Goal: Information Seeking & Learning: Learn about a topic

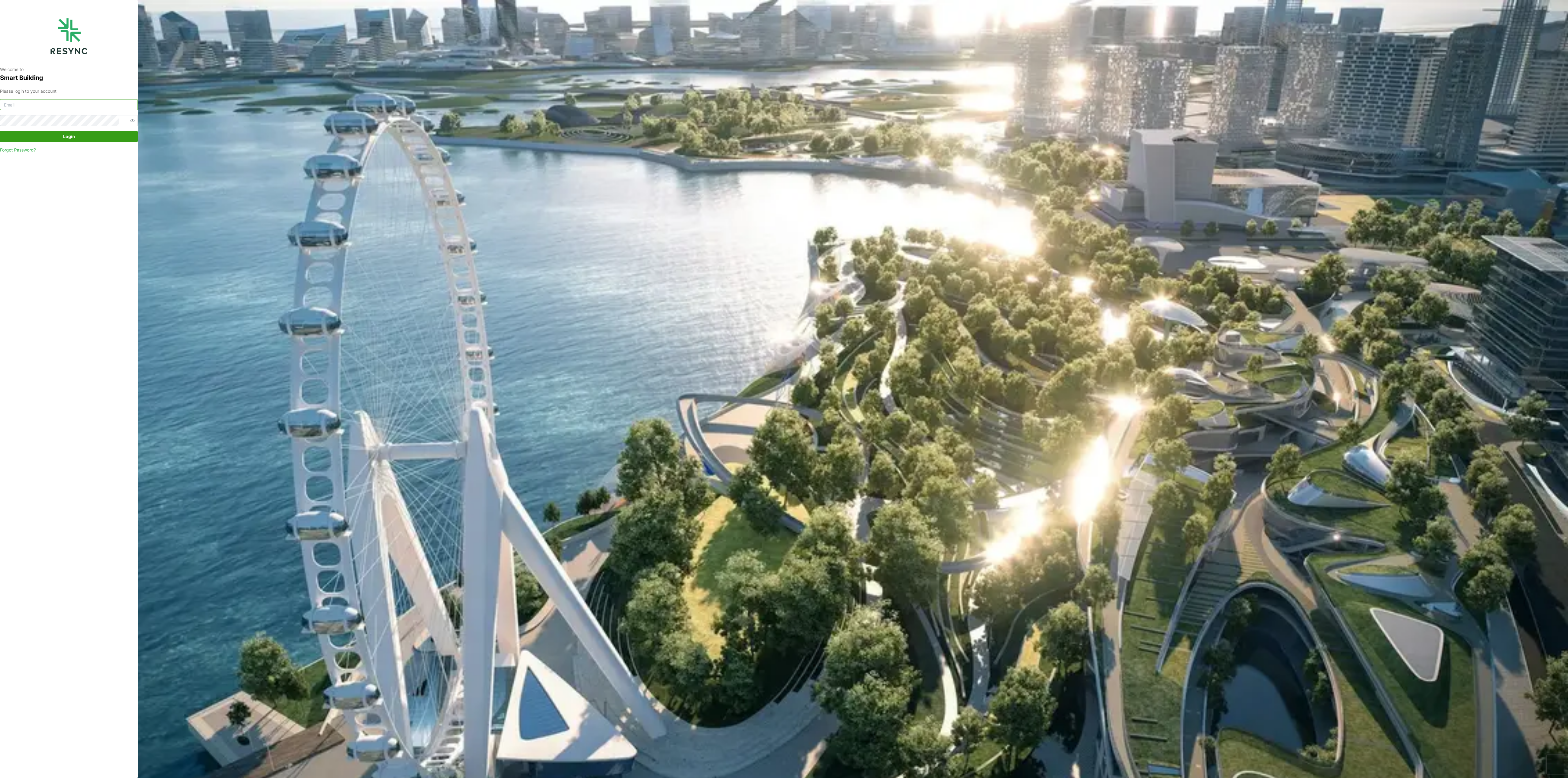
type input "[PERSON_NAME][EMAIL_ADDRESS][PERSON_NAME][DOMAIN_NAME]"
click at [102, 134] on span "Login" at bounding box center [68, 137] width 126 height 10
click at [114, 132] on span "Login" at bounding box center [68, 137] width 126 height 10
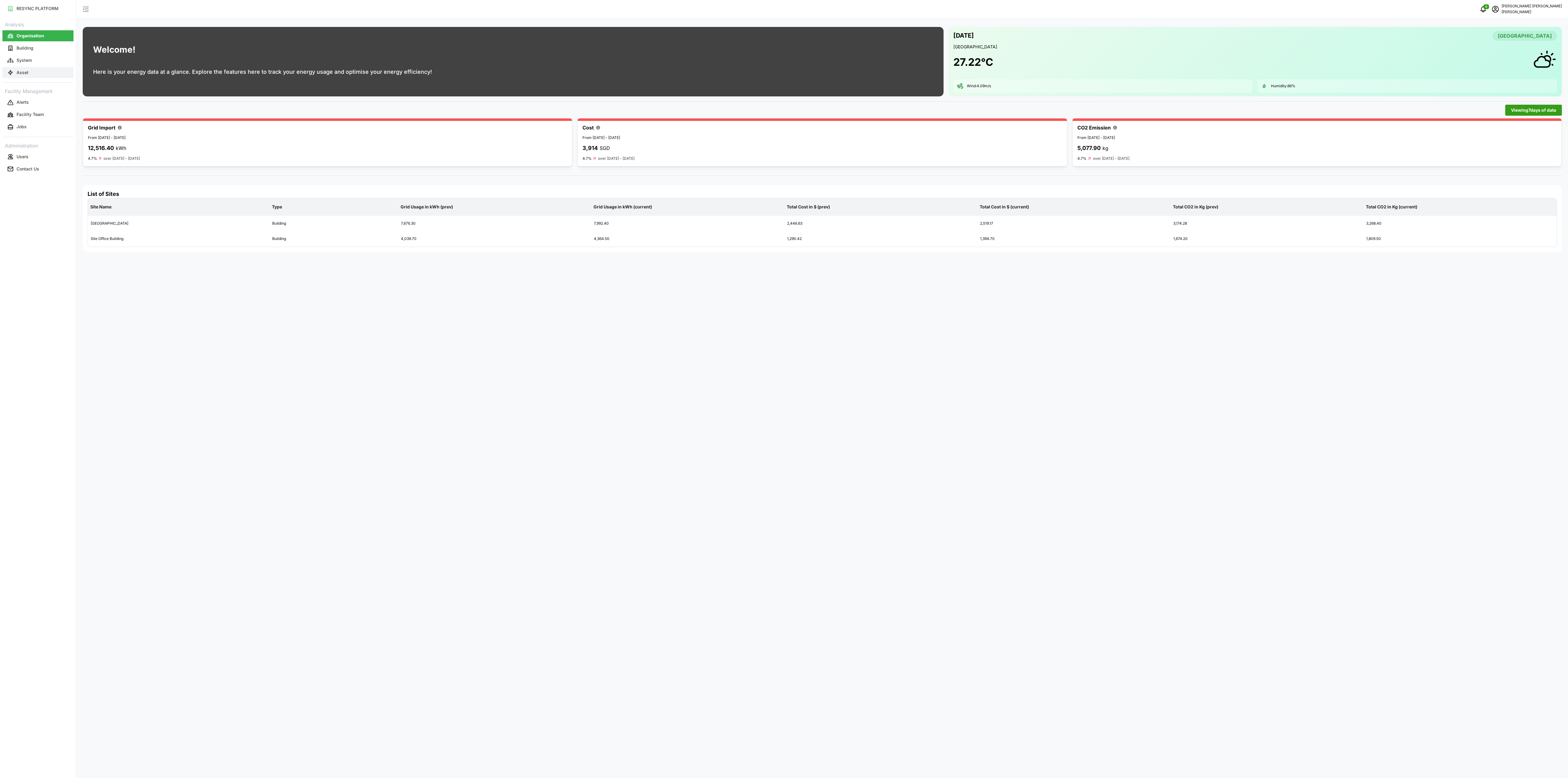
click at [45, 70] on button "Asset" at bounding box center [37, 72] width 71 height 11
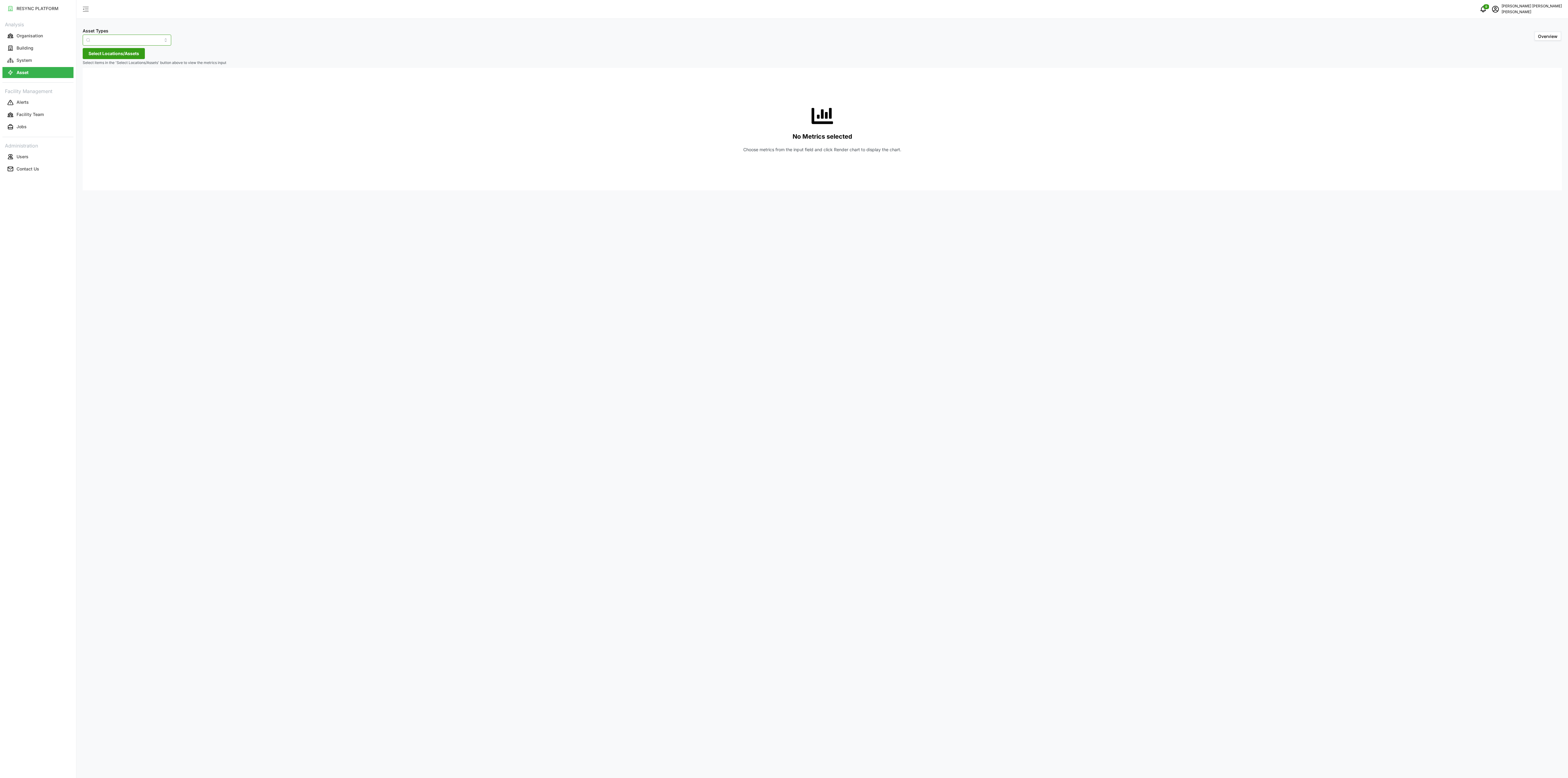
click at [160, 41] on input "Asset Types" at bounding box center [127, 40] width 88 height 11
click at [120, 75] on div "Electrical Meter" at bounding box center [122, 75] width 77 height 10
click at [129, 59] on button "Select Locations/Assets" at bounding box center [114, 53] width 62 height 11
type input "Electrical Meter"
click at [93, 81] on div "No Metrics selected Choose metrics from the input field and click Render chart …" at bounding box center [822, 129] width 1469 height 122
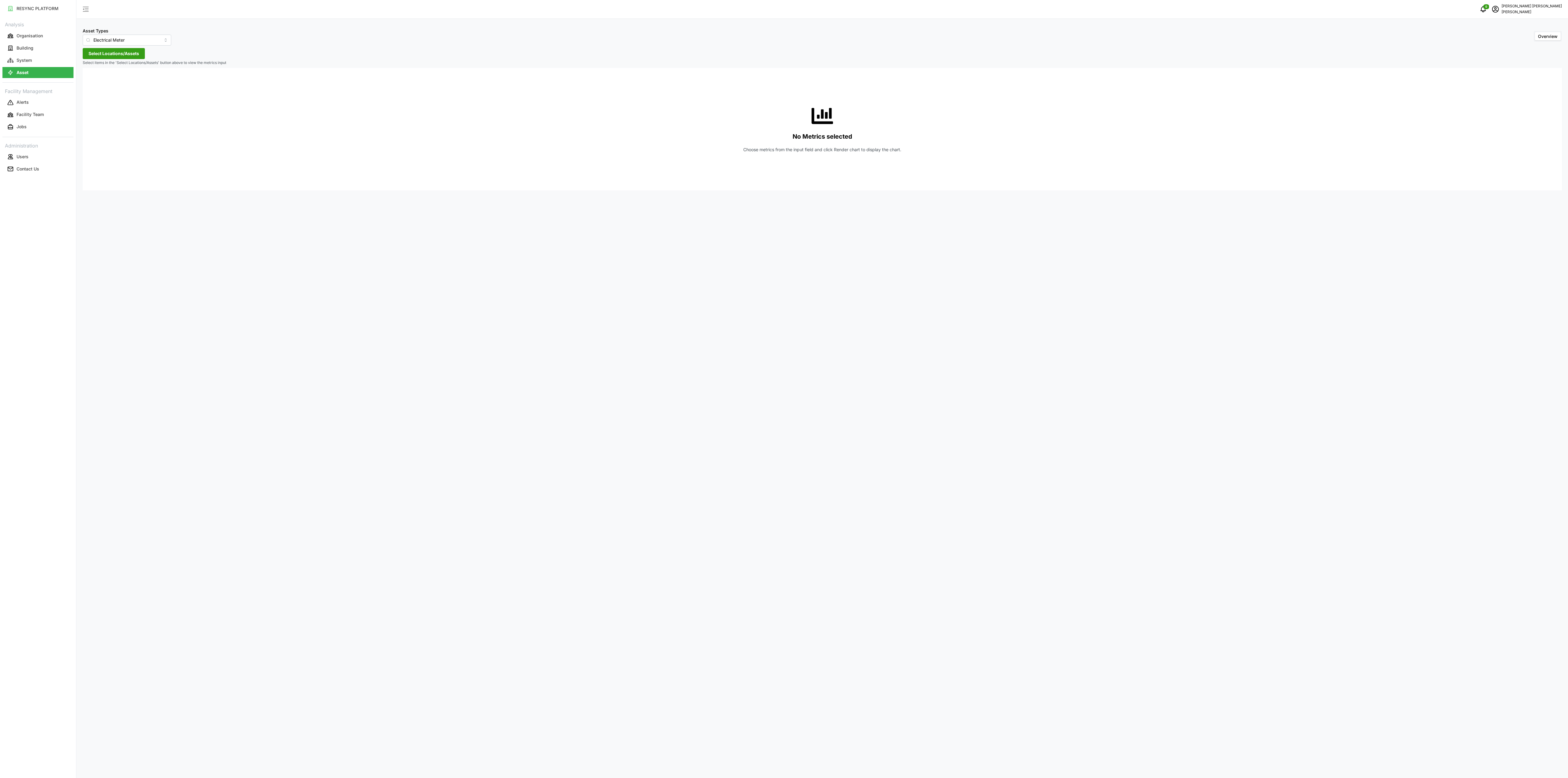
click at [116, 54] on span "Select Locations/Assets" at bounding box center [114, 53] width 50 height 10
click at [91, 81] on polyline at bounding box center [91, 81] width 1 height 2
click at [96, 99] on icon at bounding box center [95, 99] width 5 height 5
click at [102, 109] on icon at bounding box center [100, 107] width 5 height 5
click at [104, 116] on icon at bounding box center [105, 116] width 5 height 5
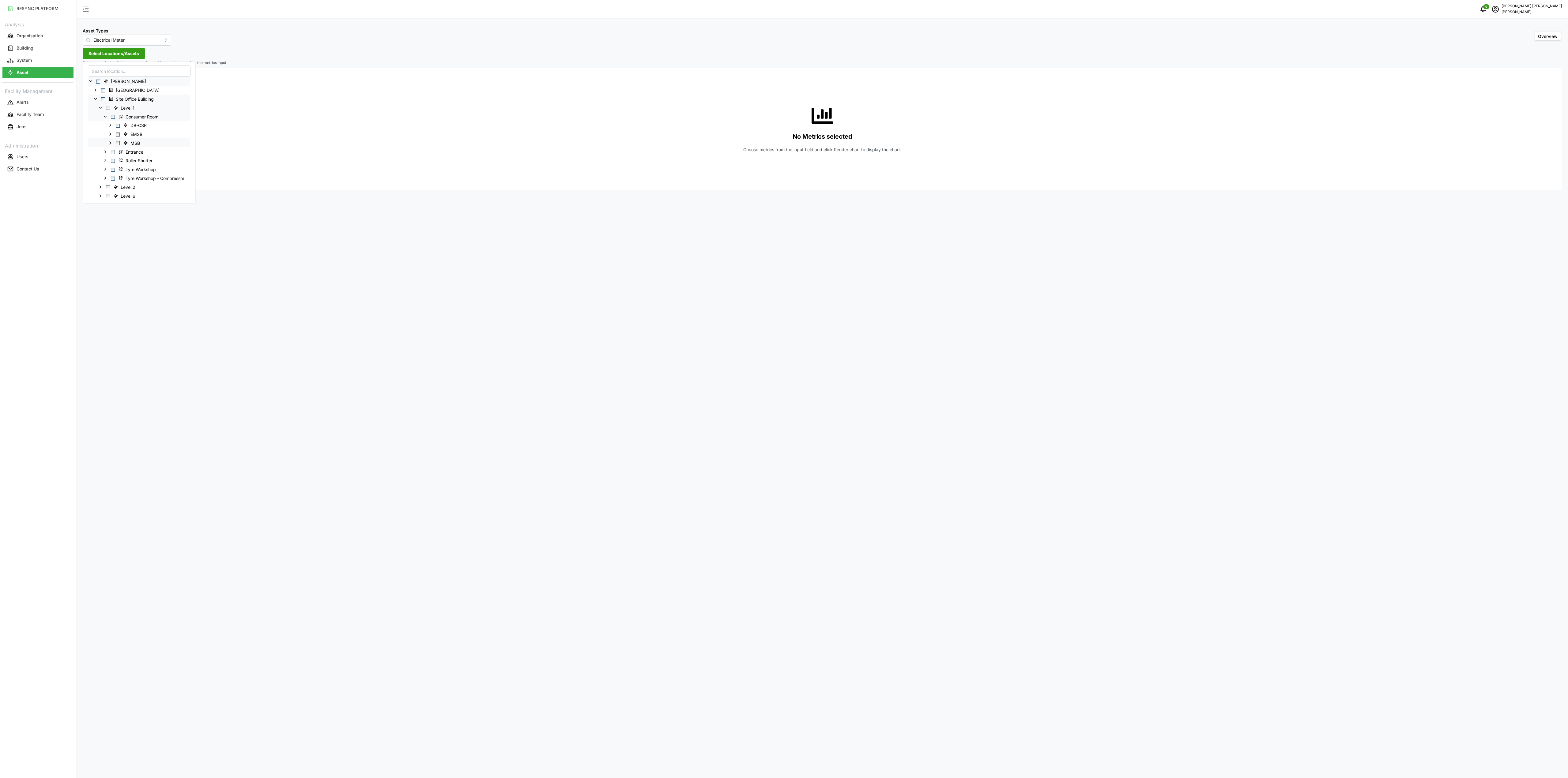
drag, startPoint x: 109, startPoint y: 143, endPoint x: 113, endPoint y: 146, distance: 5.0
click at [110, 143] on icon at bounding box center [110, 142] width 5 height 5
drag, startPoint x: 124, startPoint y: 185, endPoint x: 124, endPoint y: 188, distance: 3.0
click at [124, 186] on div "MSB Incomer 1" at bounding box center [147, 187] width 118 height 9
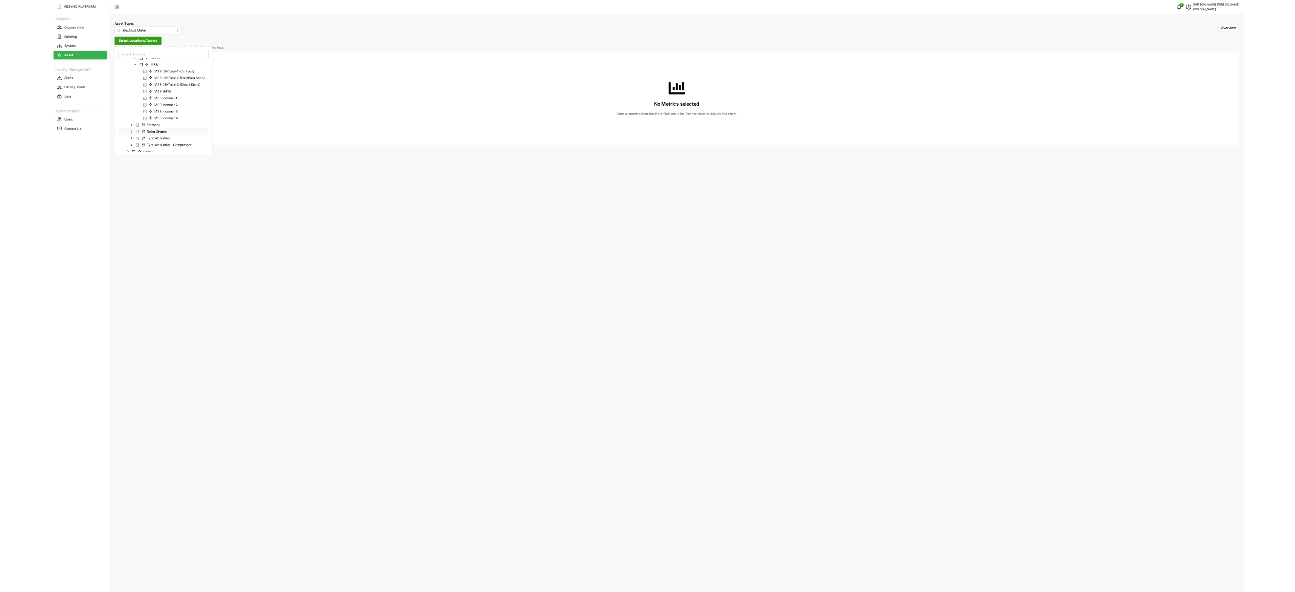
scroll to position [85, 0]
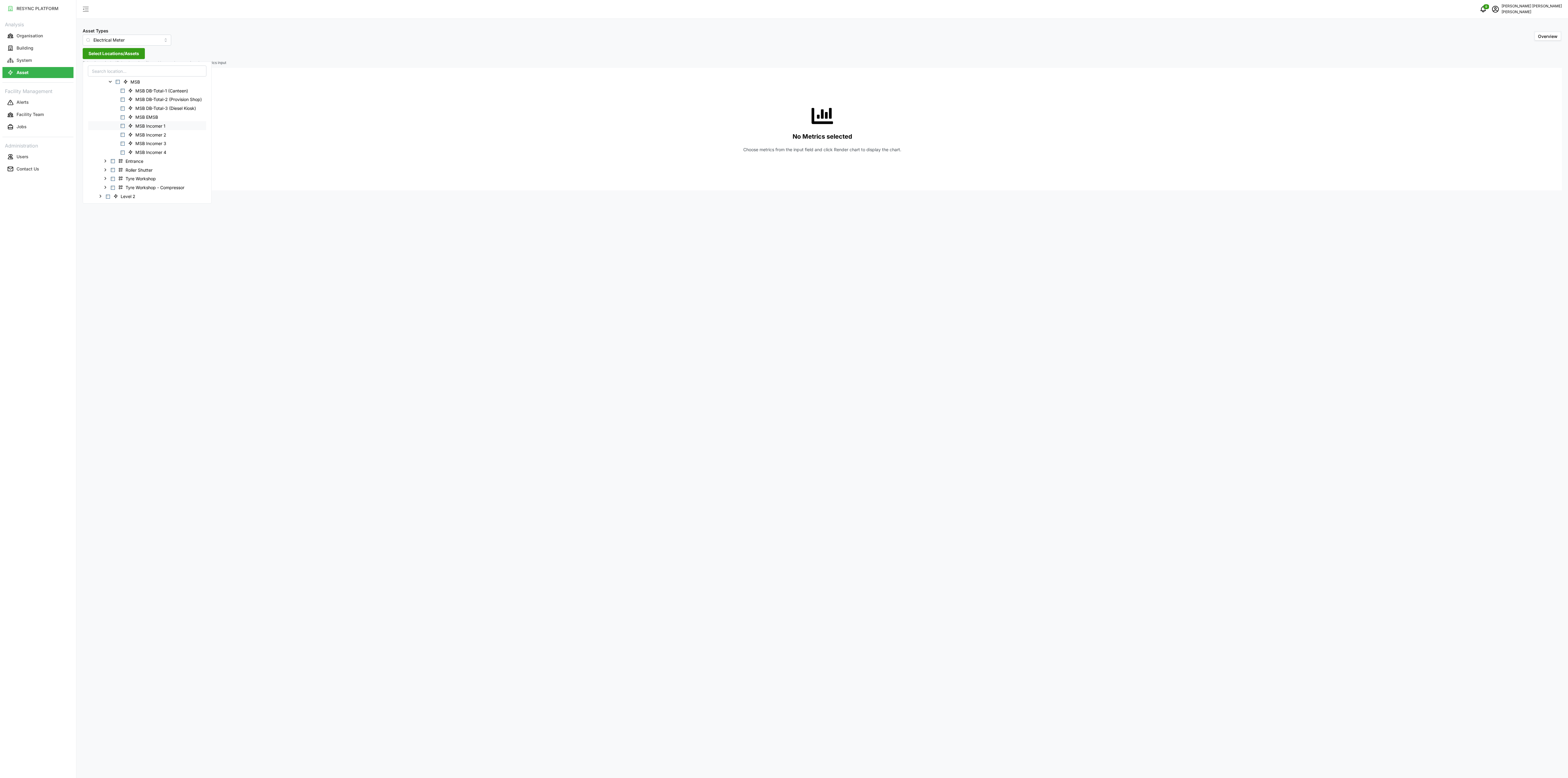
click at [122, 126] on span "Select MSB Incomer 1" at bounding box center [123, 126] width 4 height 4
click at [122, 135] on span "Select MSB Incomer 2" at bounding box center [123, 135] width 4 height 4
click at [124, 151] on span "Select MSB Incomer 4" at bounding box center [123, 152] width 4 height 4
click at [124, 145] on span "Select MSB Incomer 3" at bounding box center [123, 144] width 4 height 4
click at [310, 231] on div "No Metrics selected Choose metrics from the input field and click Render chart …" at bounding box center [817, 654] width 1469 height 850
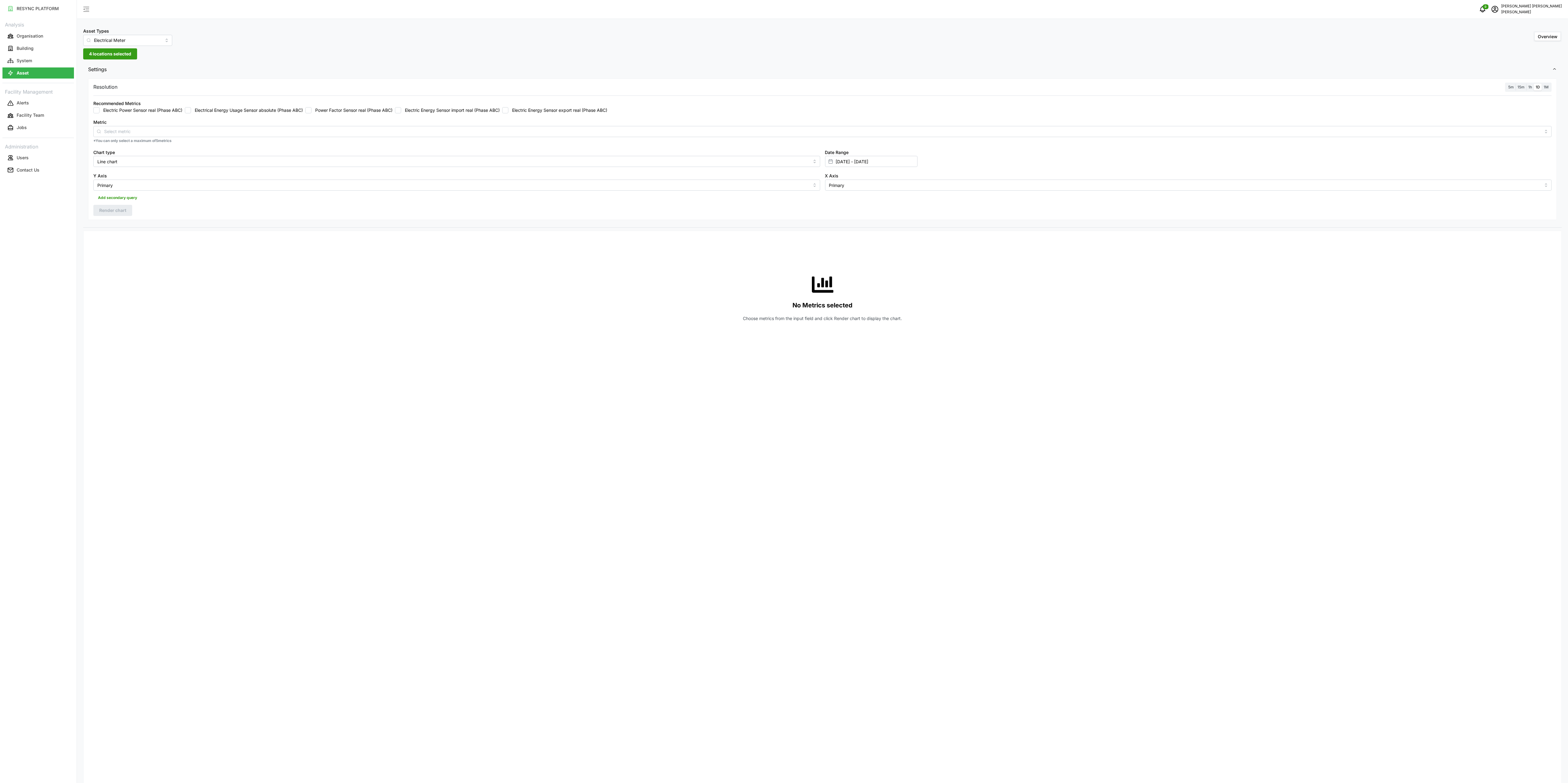
click at [471, 106] on div "Recommended Metrics Electric Power Sensor real (Phase ABC) Electrical Energy Us…" at bounding box center [822, 106] width 1458 height 14
click at [406, 112] on label "Electric Energy Sensor import real (Phase ABC)" at bounding box center [450, 110] width 98 height 7
click at [401, 112] on input "Electric Energy Sensor import real (Phase ABC)" at bounding box center [398, 110] width 7 height 7
click at [129, 212] on button "Render chart" at bounding box center [113, 210] width 39 height 11
click at [1530, 88] on span "1h" at bounding box center [1530, 87] width 4 height 4
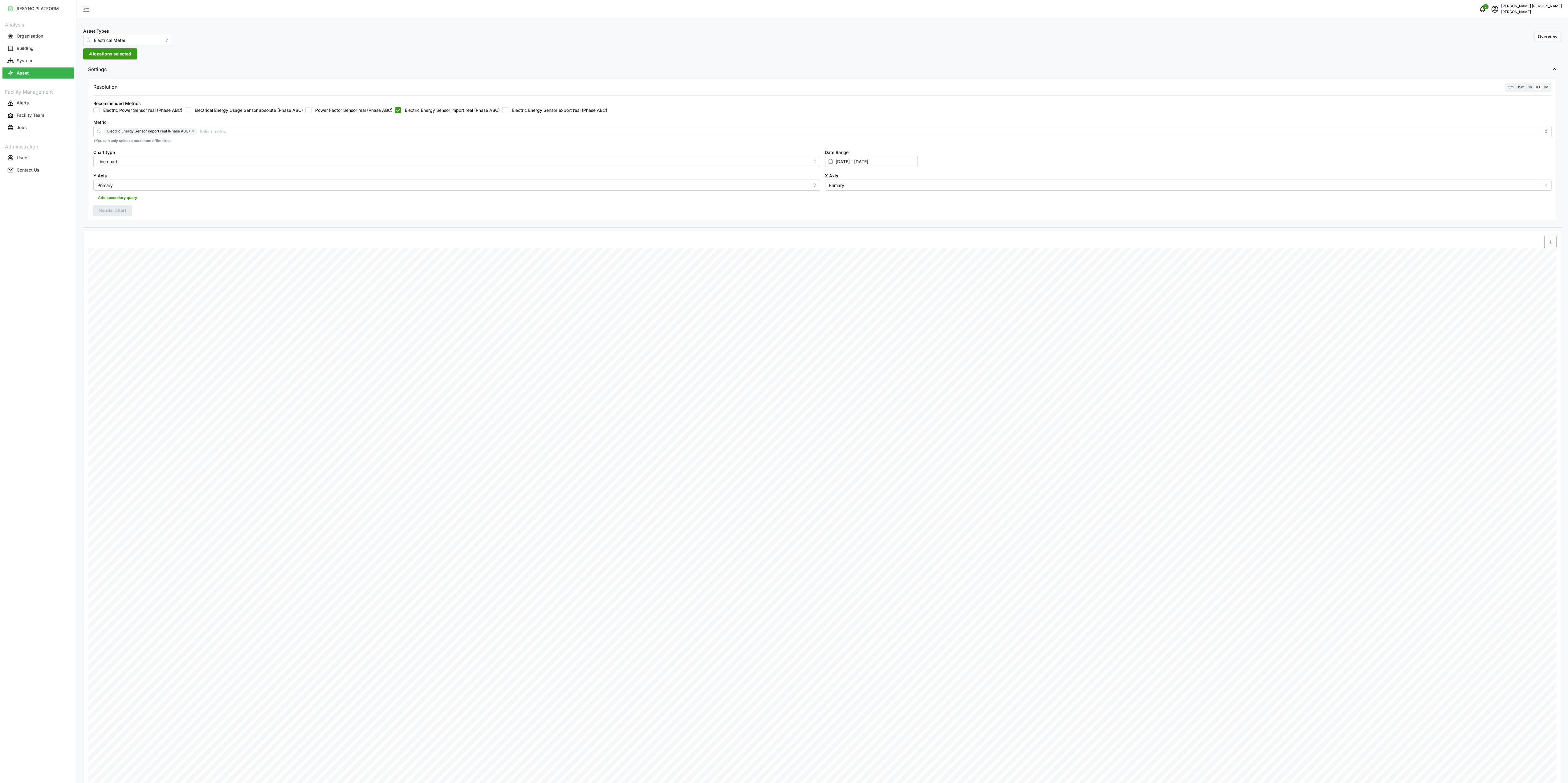
click at [1526, 84] on input "1h" at bounding box center [1526, 84] width 0 height 0
click at [127, 213] on button "Render chart" at bounding box center [113, 210] width 39 height 11
click at [1550, 246] on span "button" at bounding box center [1550, 242] width 12 height 12
click at [462, 111] on label "Electric Energy Sensor import real (Phase ABC)" at bounding box center [450, 110] width 98 height 7
click at [401, 111] on input "Electric Energy Sensor import real (Phase ABC)" at bounding box center [398, 110] width 7 height 7
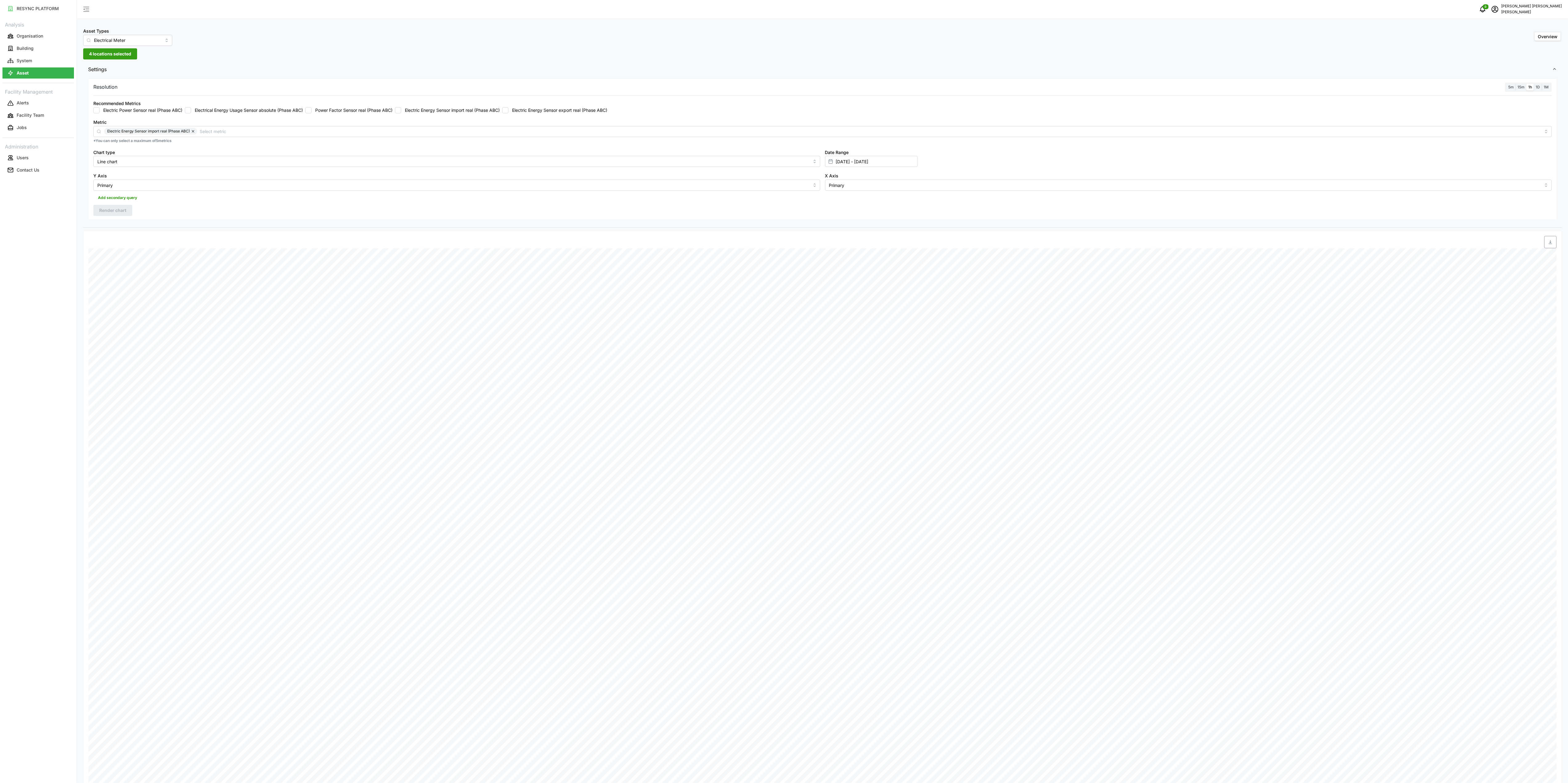
checkbox input "false"
click at [508, 109] on input "Electric Energy Sensor export real (Phase ABC)" at bounding box center [505, 110] width 7 height 7
checkbox input "true"
click at [110, 209] on span "Render chart" at bounding box center [112, 211] width 27 height 10
click at [1546, 240] on span "button" at bounding box center [1550, 242] width 12 height 12
